Goal: Navigation & Orientation: Find specific page/section

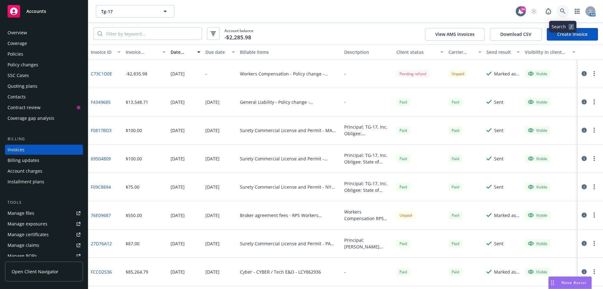
click at [563, 10] on icon at bounding box center [563, 11] width 6 height 6
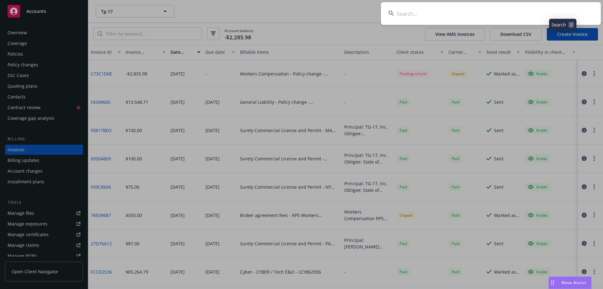
click at [512, 15] on input at bounding box center [491, 13] width 220 height 23
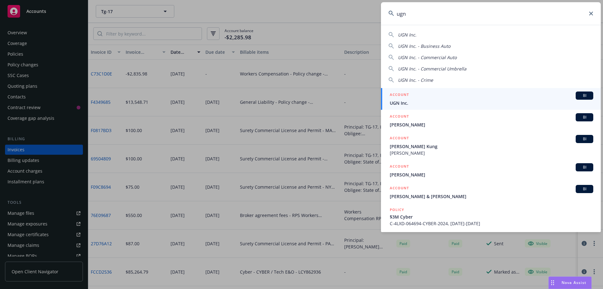
type input "ugn"
click at [399, 98] on h5 "ACCOUNT" at bounding box center [399, 95] width 19 height 8
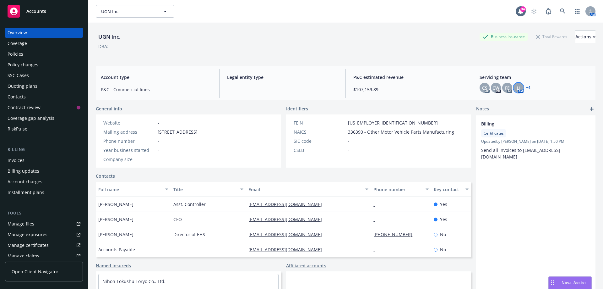
drag, startPoint x: 398, startPoint y: 46, endPoint x: 512, endPoint y: 84, distance: 120.8
click at [398, 46] on div "DBA: -" at bounding box center [346, 46] width 500 height 7
click at [495, 87] on span "CW" at bounding box center [495, 87] width 7 height 7
click at [505, 86] on span "FE" at bounding box center [507, 87] width 5 height 7
click at [517, 86] on span "LI" at bounding box center [519, 87] width 4 height 7
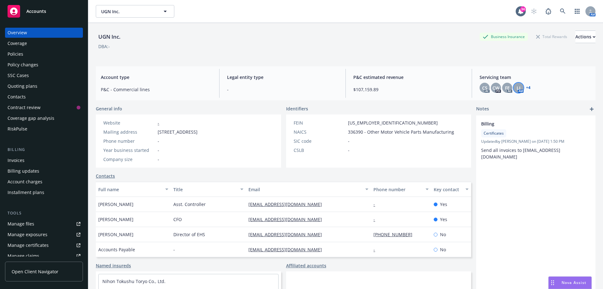
click at [526, 87] on link "+ 4" at bounding box center [528, 88] width 4 height 4
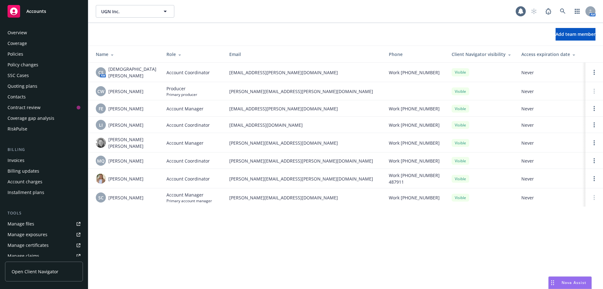
scroll to position [131, 0]
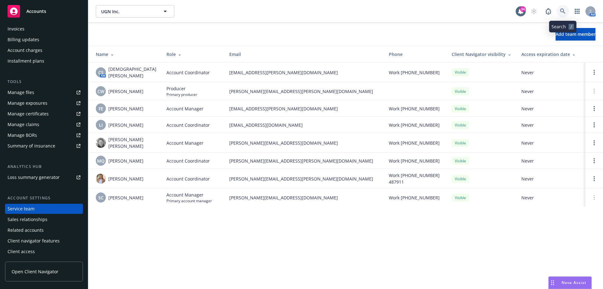
click at [563, 10] on icon at bounding box center [563, 11] width 6 height 6
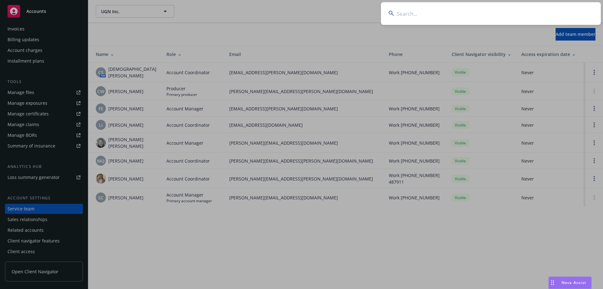
click at [537, 8] on input at bounding box center [491, 13] width 220 height 23
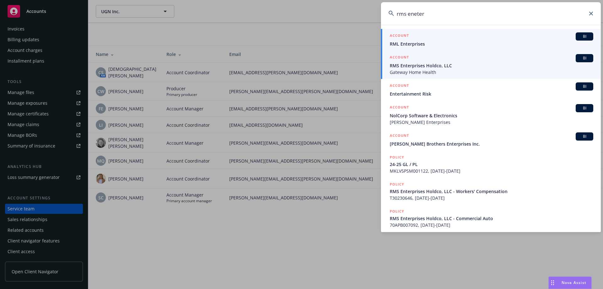
type input "rms eneter"
click at [431, 64] on span "RMS Enterprises Holdco, LLC" at bounding box center [491, 65] width 203 height 7
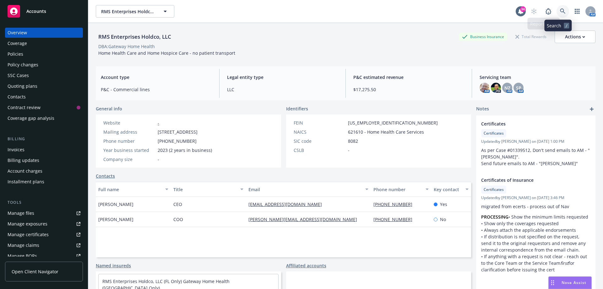
click at [560, 9] on icon at bounding box center [563, 11] width 6 height 6
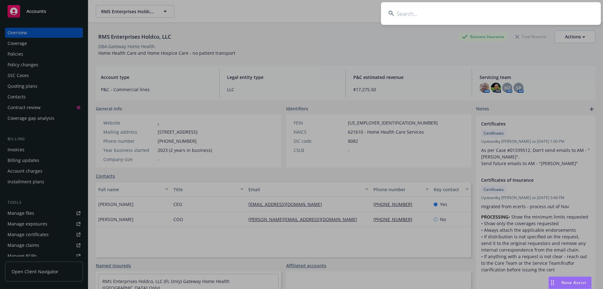
click at [533, 11] on input at bounding box center [491, 13] width 220 height 23
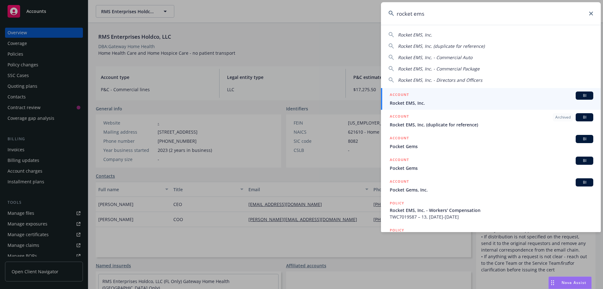
type input "rocket ems"
click at [430, 99] on div "ACCOUNT BI" at bounding box center [491, 95] width 203 height 8
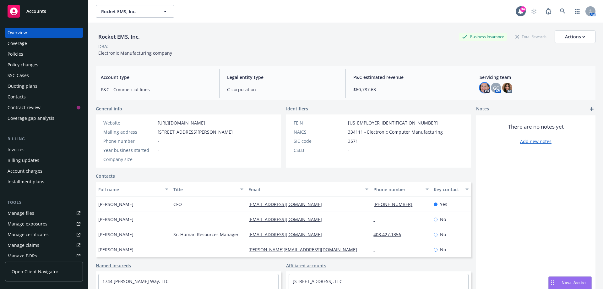
click at [480, 89] on img at bounding box center [484, 88] width 10 height 10
click at [493, 87] on span "GC" at bounding box center [496, 87] width 6 height 7
click at [505, 88] on img at bounding box center [507, 88] width 10 height 10
click at [493, 87] on span "GC" at bounding box center [496, 87] width 6 height 7
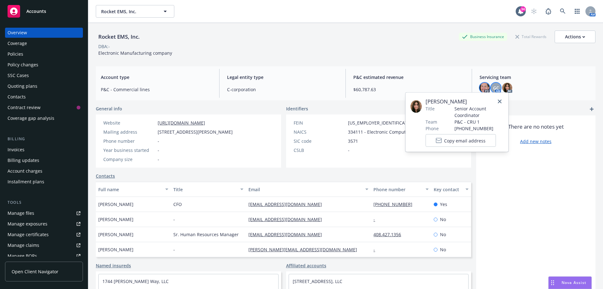
click at [483, 88] on img at bounding box center [484, 88] width 10 height 10
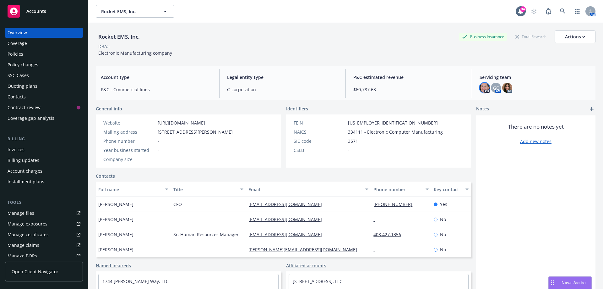
drag, startPoint x: 436, startPoint y: 49, endPoint x: 531, endPoint y: 95, distance: 105.8
click at [436, 49] on div "DBA: -" at bounding box center [346, 46] width 500 height 7
click at [503, 85] on img at bounding box center [507, 88] width 10 height 10
click at [493, 85] on span "GC" at bounding box center [496, 87] width 6 height 7
click at [506, 85] on img at bounding box center [507, 88] width 10 height 10
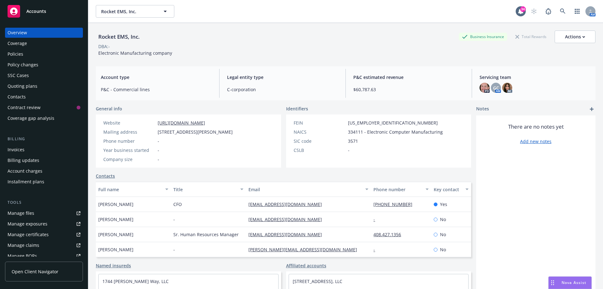
click at [442, 48] on div "DBA: -" at bounding box center [346, 46] width 500 height 7
click at [560, 13] on icon at bounding box center [563, 11] width 6 height 6
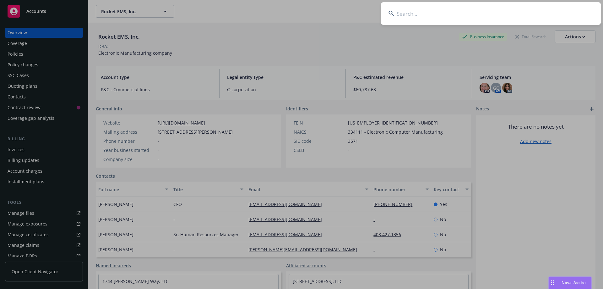
click at [540, 17] on input at bounding box center [491, 13] width 220 height 23
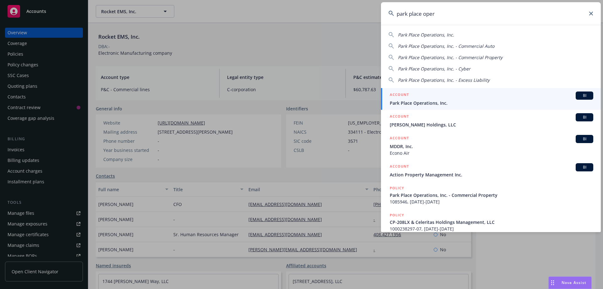
type input "park place oper"
click at [403, 96] on h5 "ACCOUNT" at bounding box center [399, 95] width 19 height 8
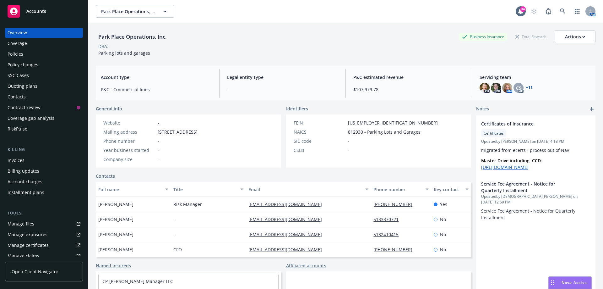
click at [371, 52] on div "Park Place Operations, Inc. Business Insurance Total Rewards Actions DBA: - Par…" at bounding box center [346, 43] width 500 height 26
click at [34, 226] on link "Manage files" at bounding box center [44, 224] width 78 height 10
